Goal: Navigation & Orientation: Find specific page/section

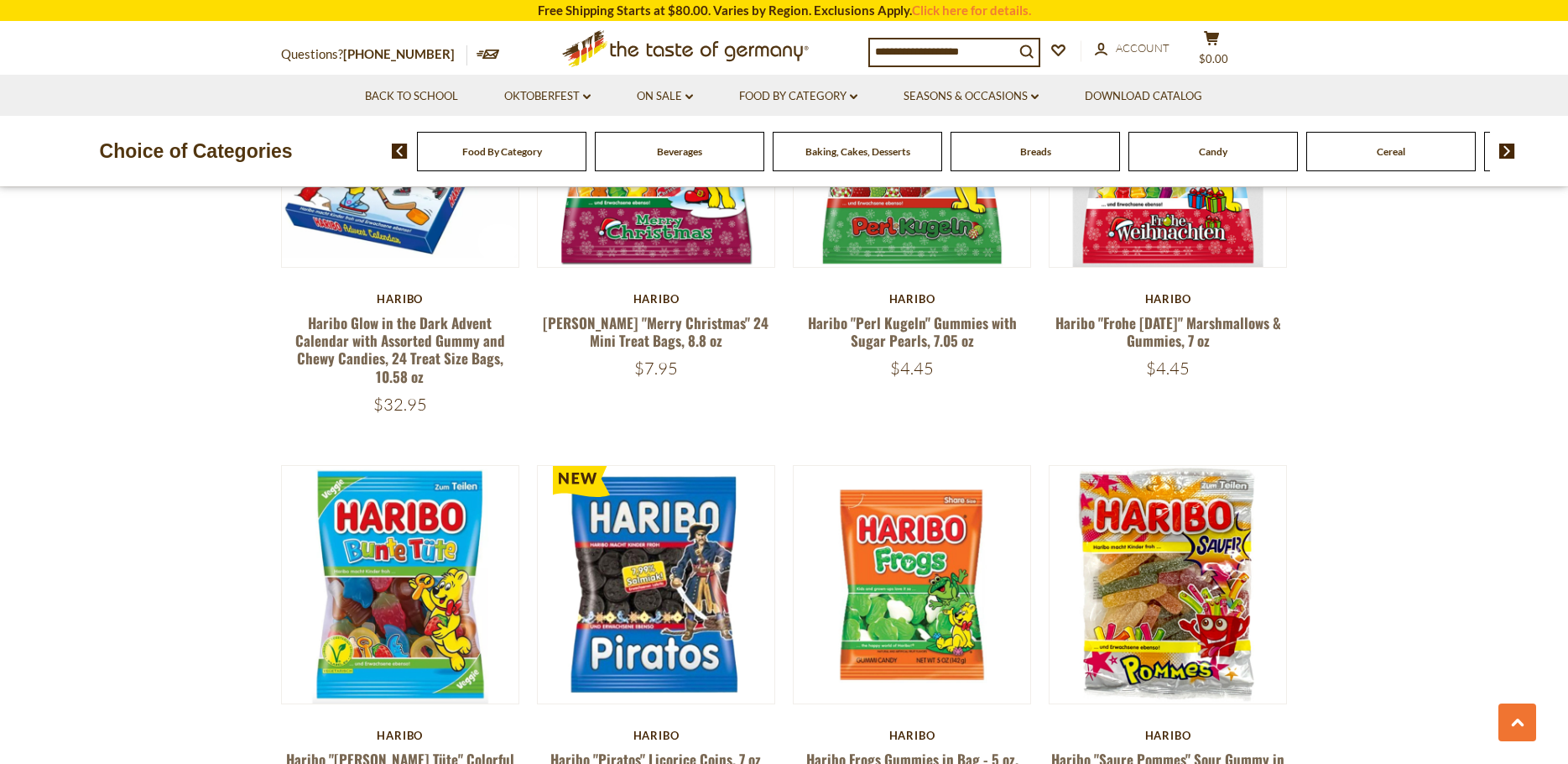
scroll to position [3609, 0]
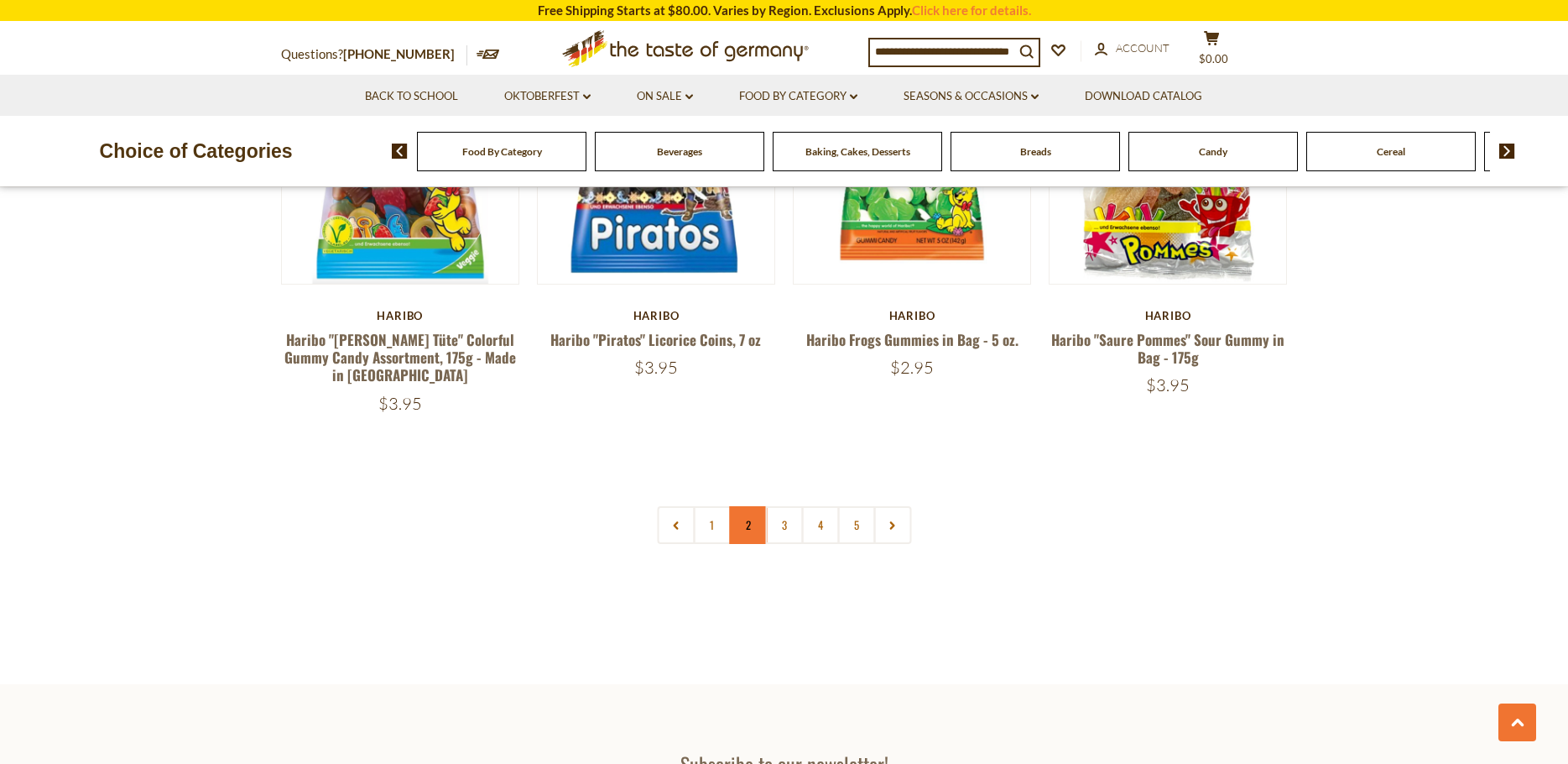
click at [748, 506] on link "2" at bounding box center [748, 525] width 38 height 38
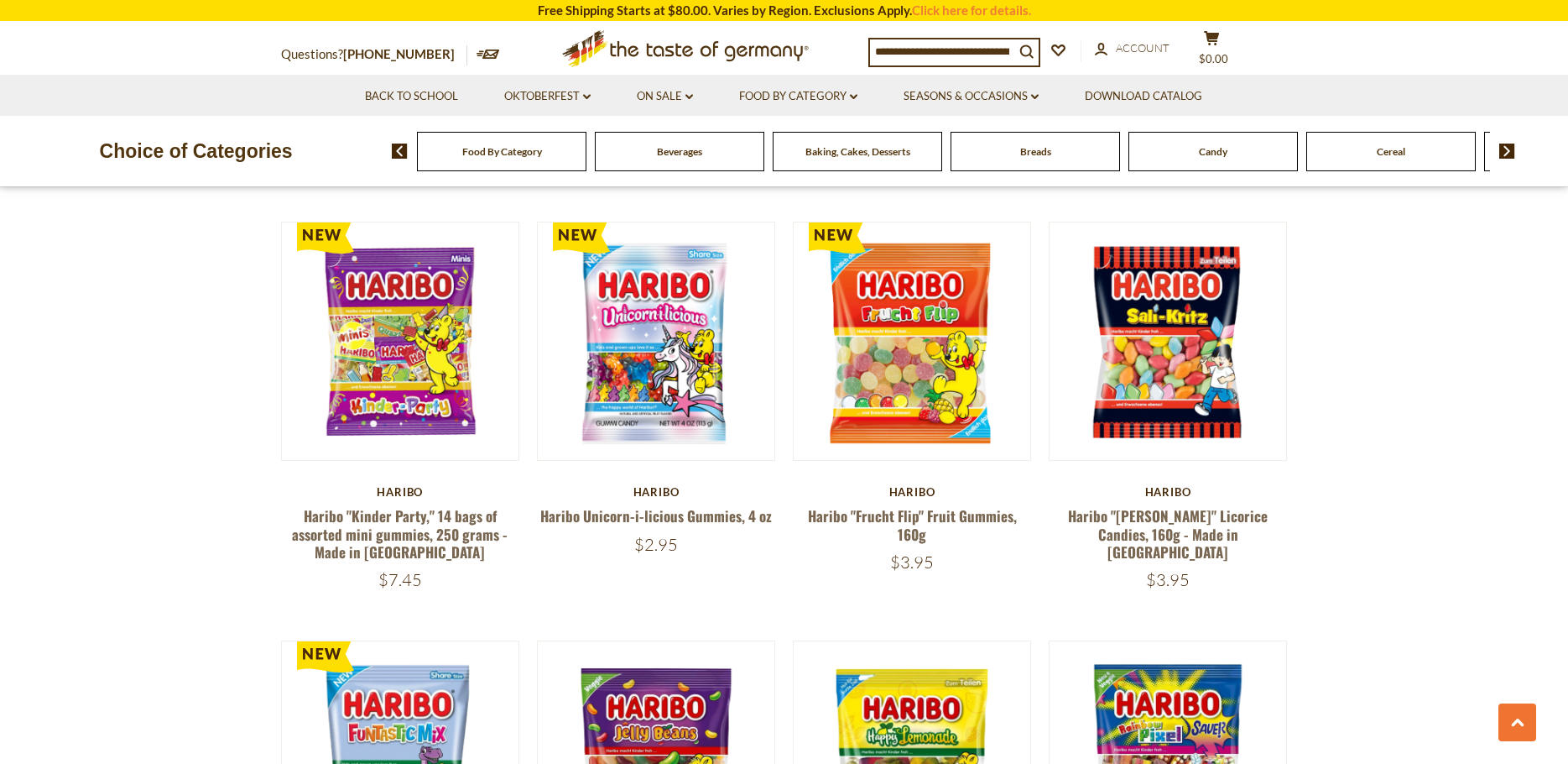
scroll to position [3033, 0]
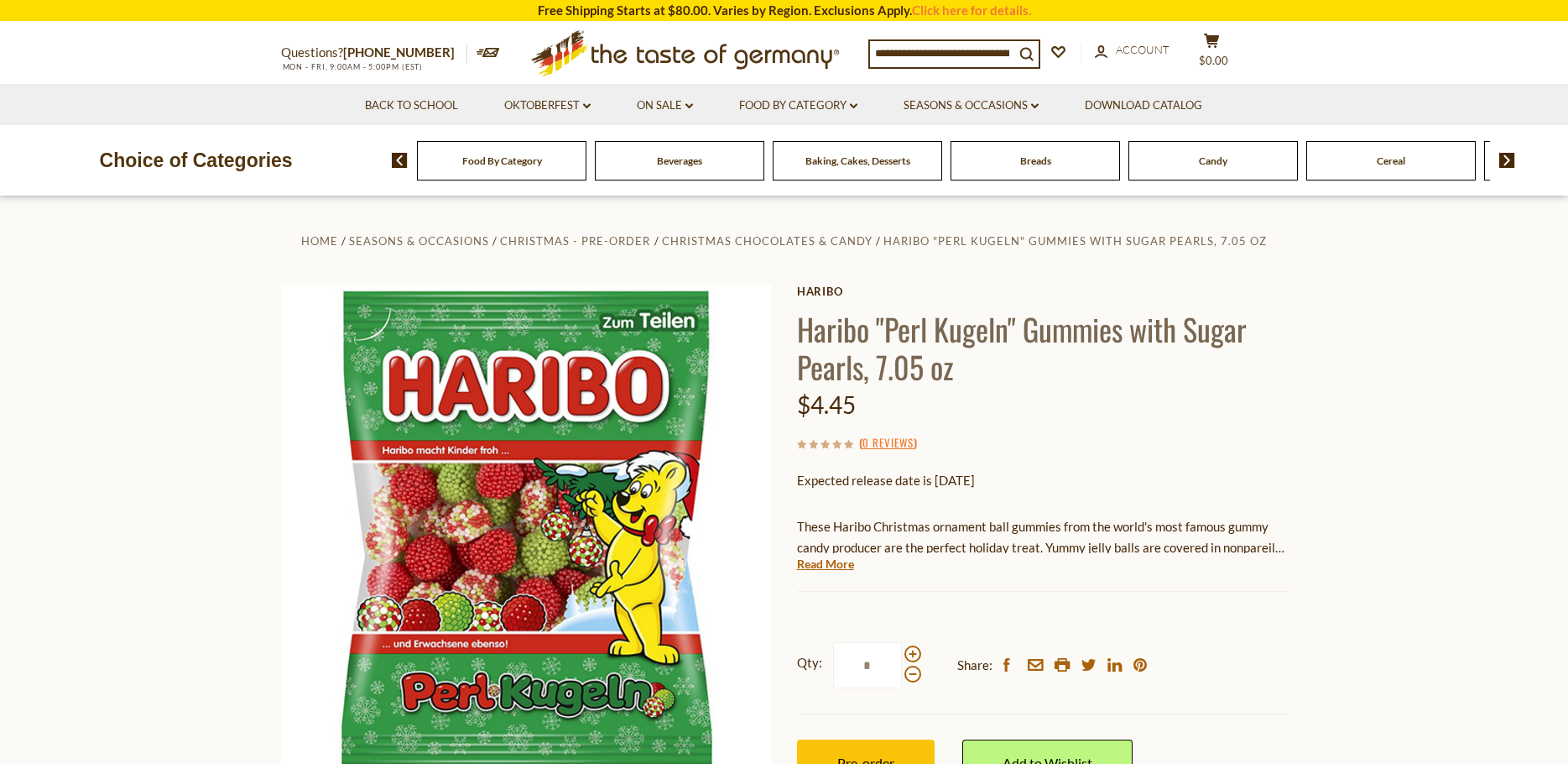
click at [696, 57] on icon ".st0{fill:#EDD300;} .st1{fill:#D33E21;}" at bounding box center [685, 53] width 313 height 61
